Goal: Book appointment/travel/reservation

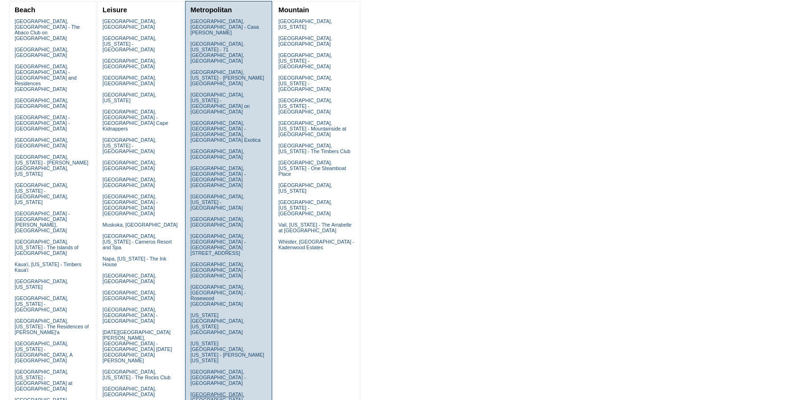
scroll to position [128, 0]
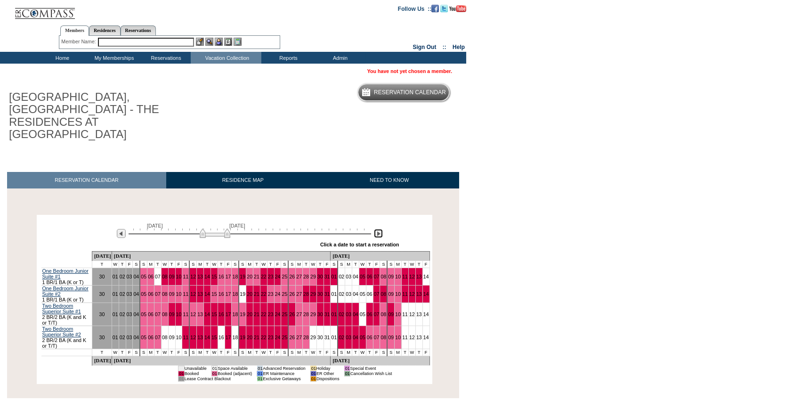
click at [379, 229] on img at bounding box center [378, 233] width 9 height 9
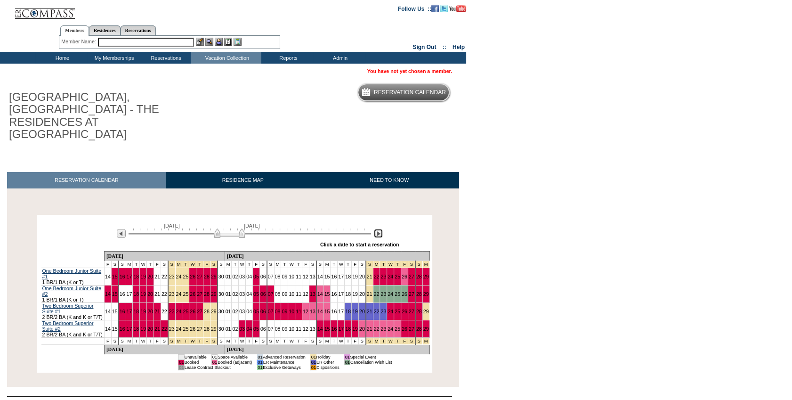
drag, startPoint x: 224, startPoint y: 208, endPoint x: 230, endPoint y: 208, distance: 5.7
click at [230, 228] on img at bounding box center [229, 232] width 31 height 9
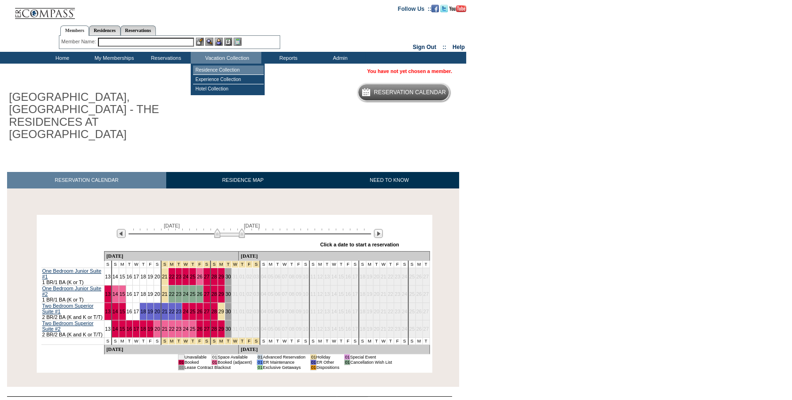
click at [223, 69] on td "Residence Collection" at bounding box center [228, 69] width 71 height 9
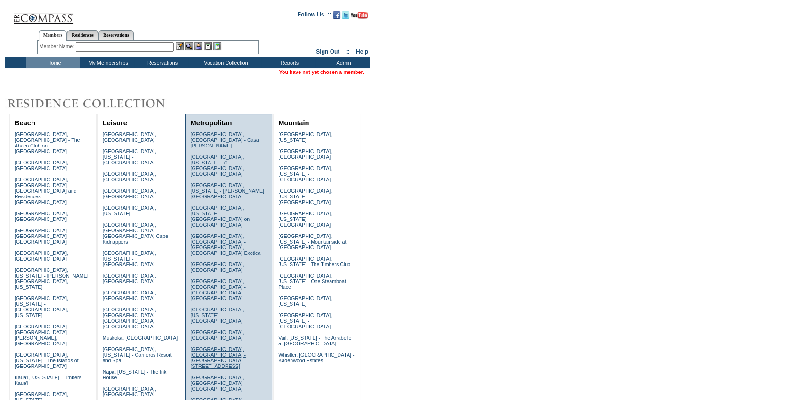
click at [211, 346] on link "[GEOGRAPHIC_DATA], [GEOGRAPHIC_DATA] - [GEOGRAPHIC_DATA][STREET_ADDRESS]" at bounding box center [217, 357] width 55 height 23
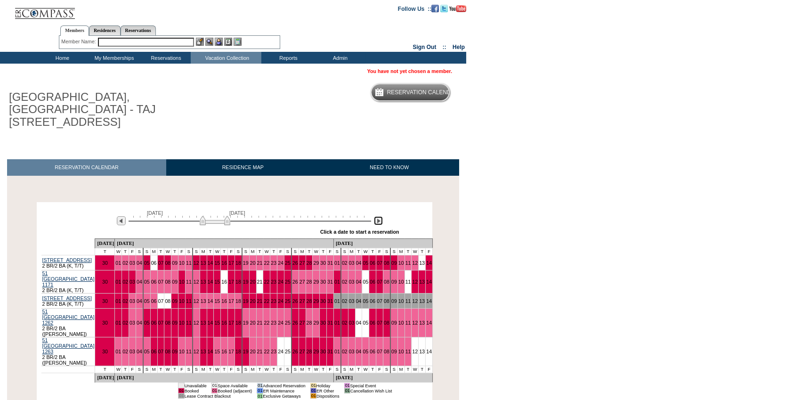
click at [377, 216] on img at bounding box center [378, 220] width 9 height 9
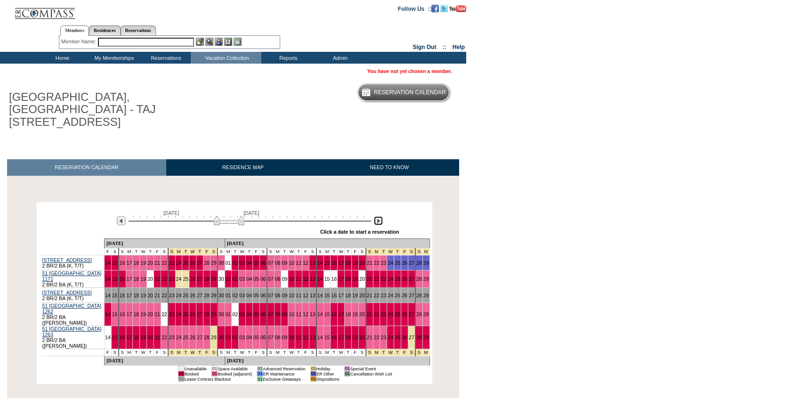
drag, startPoint x: 225, startPoint y: 211, endPoint x: 230, endPoint y: 211, distance: 5.2
click at [230, 216] on img at bounding box center [229, 220] width 31 height 9
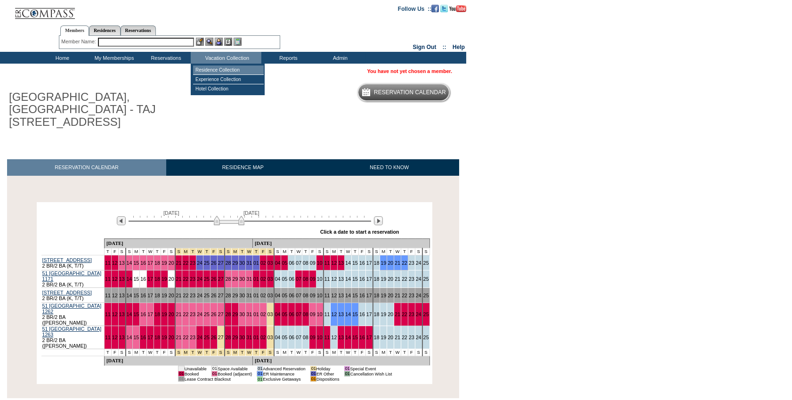
click at [245, 69] on td "Residence Collection" at bounding box center [228, 69] width 71 height 9
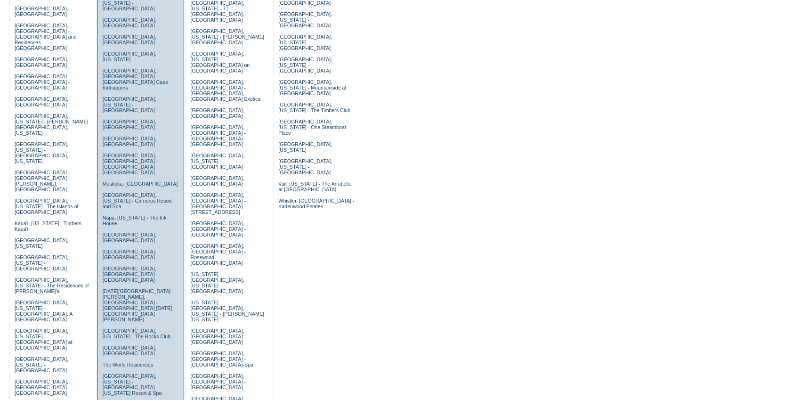
scroll to position [171, 0]
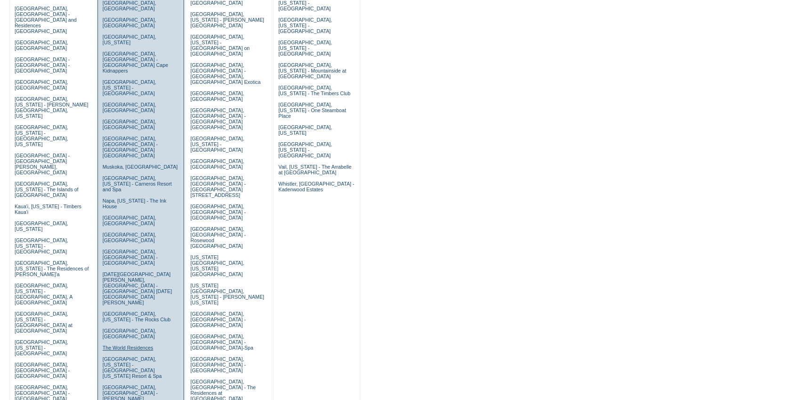
click at [122, 345] on link "The World Residences" at bounding box center [128, 348] width 51 height 6
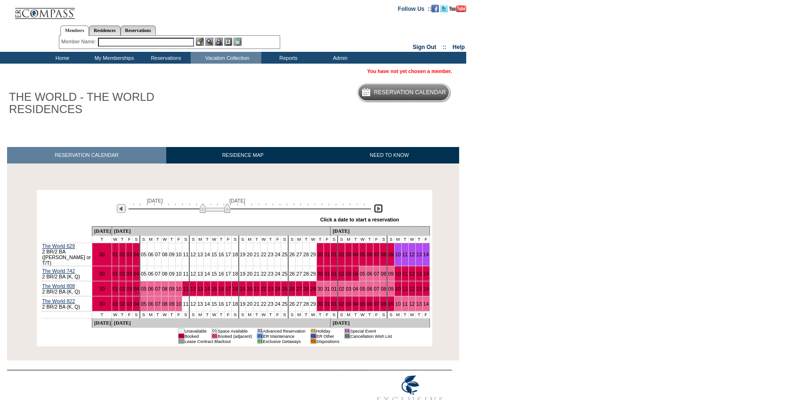
click at [380, 212] on img at bounding box center [378, 208] width 9 height 9
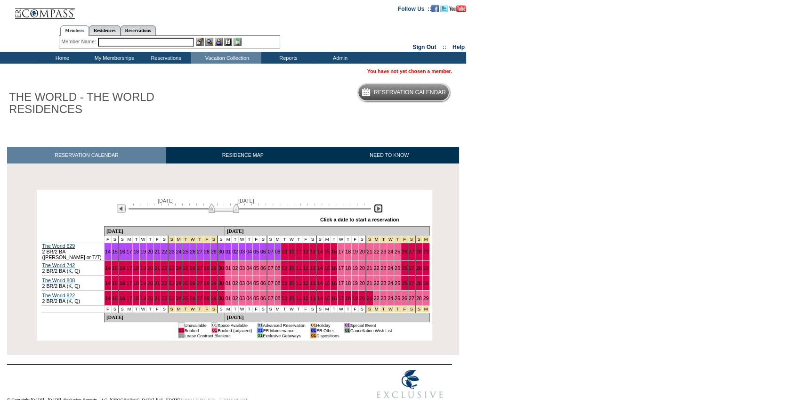
click at [380, 212] on img at bounding box center [378, 208] width 9 height 9
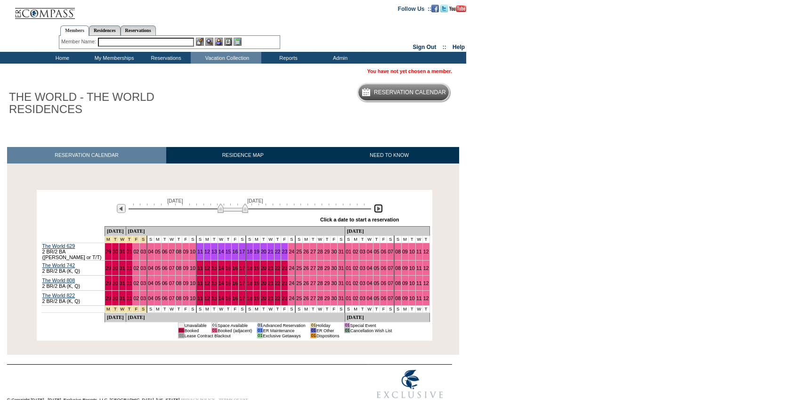
click at [380, 212] on img at bounding box center [378, 208] width 9 height 9
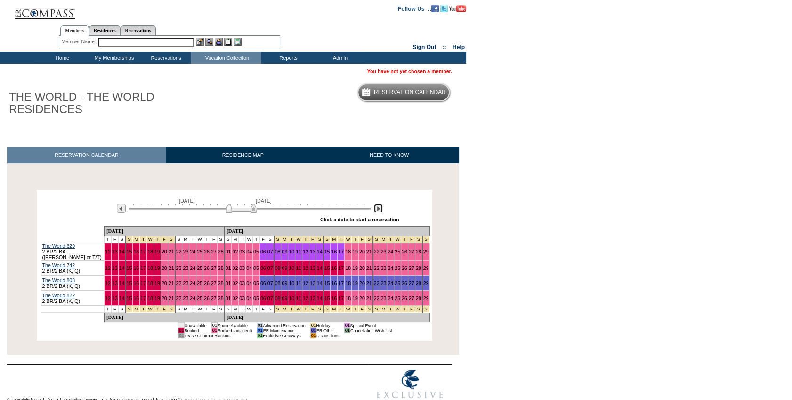
click at [380, 212] on img at bounding box center [378, 208] width 9 height 9
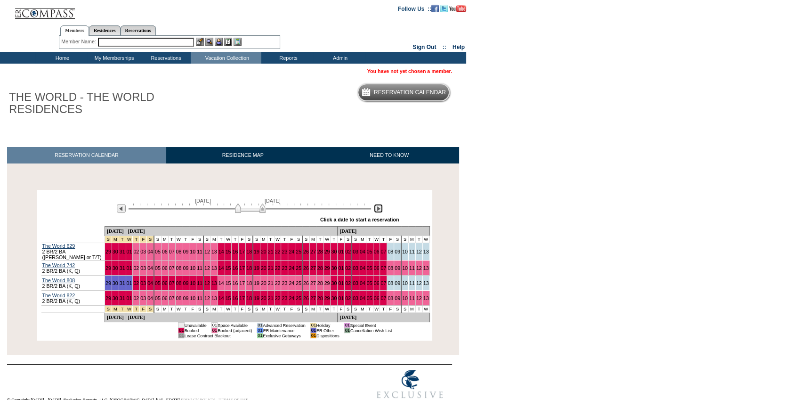
click at [380, 212] on img at bounding box center [378, 208] width 9 height 9
